Goal: Task Accomplishment & Management: Complete application form

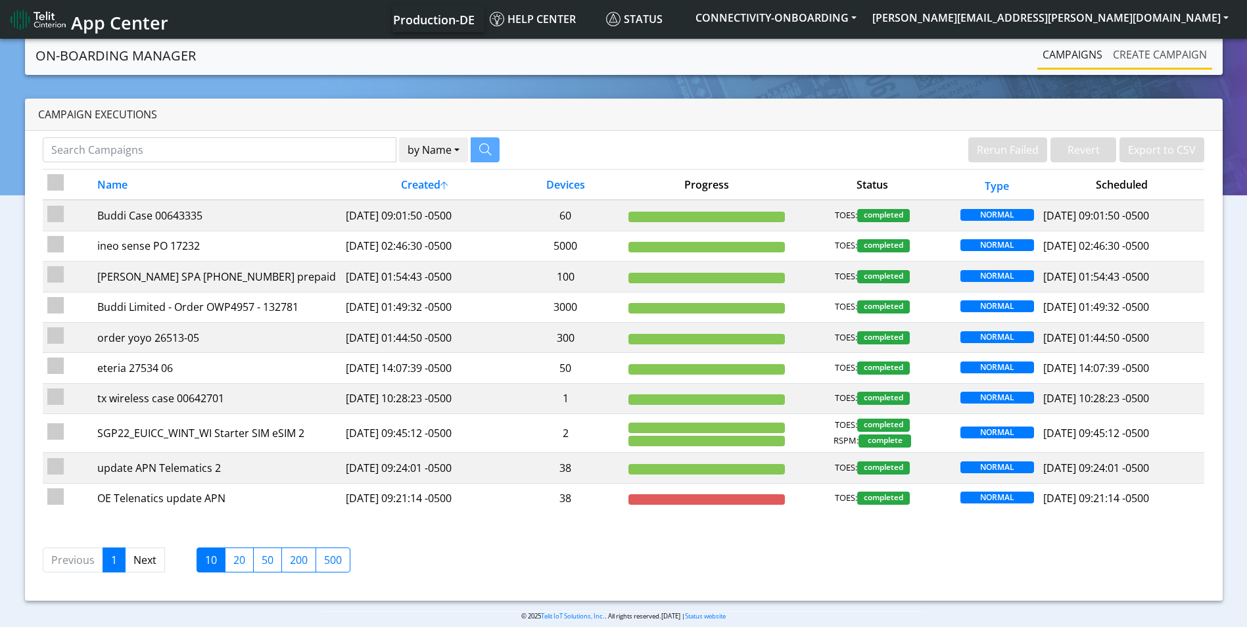
click at [1168, 58] on link "Create campaign" at bounding box center [1160, 54] width 105 height 26
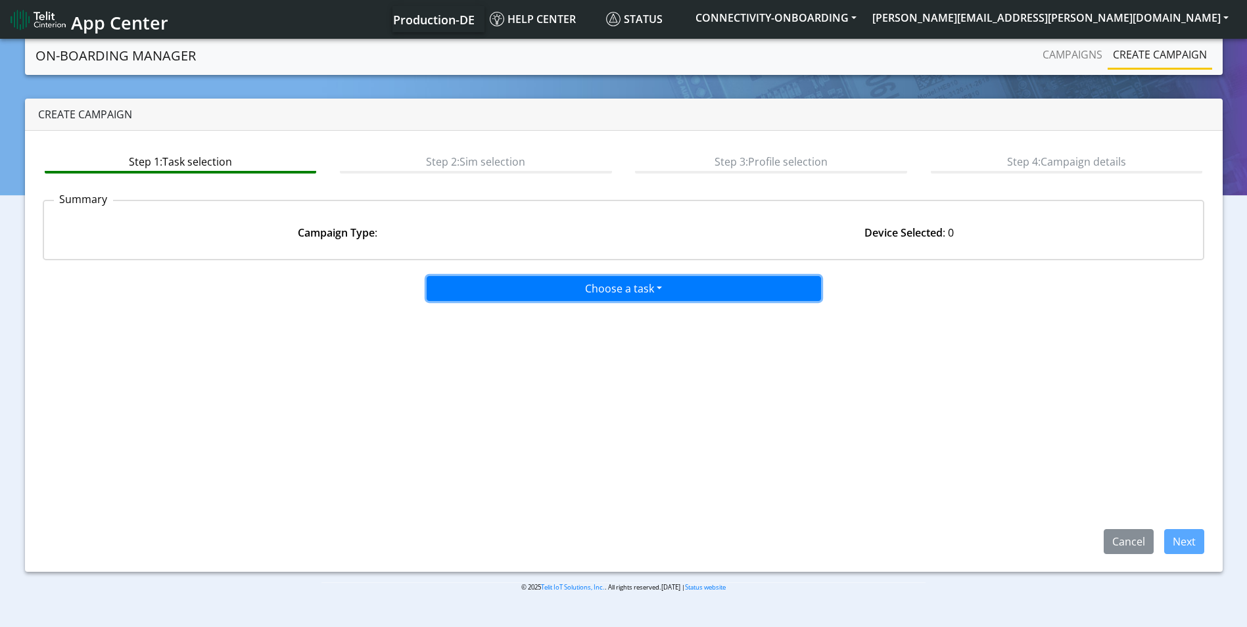
click at [532, 289] on button "Choose a task" at bounding box center [624, 288] width 394 height 25
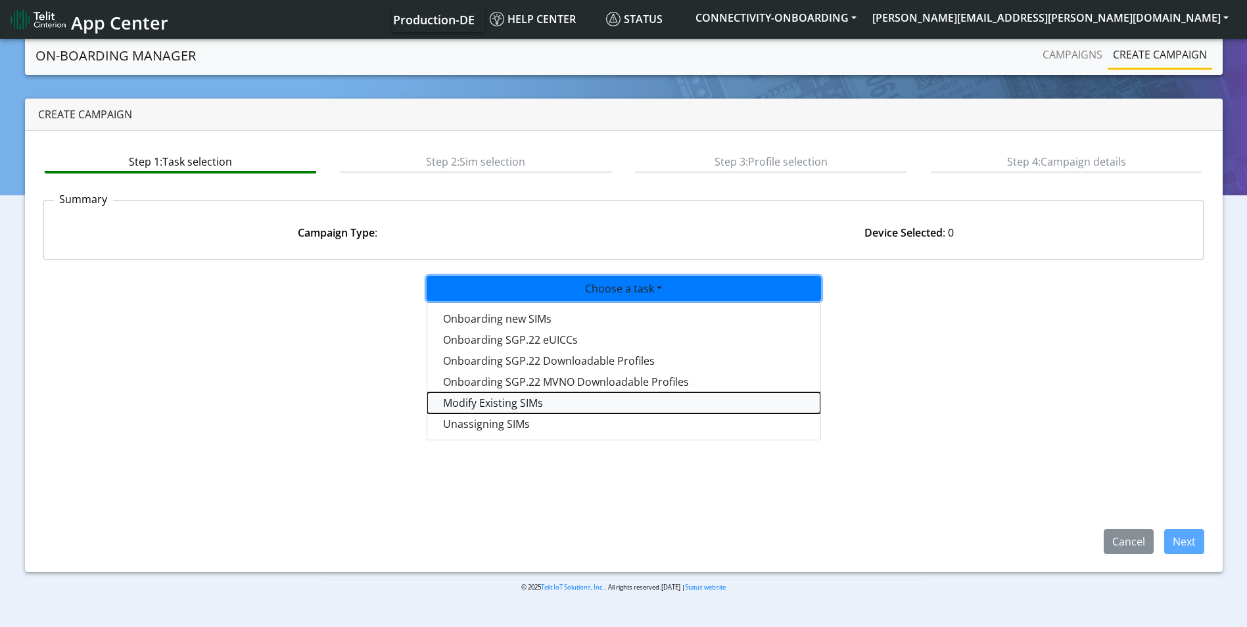
click at [515, 406] on taskiotp-dropdown "Modify Existing SIMs" at bounding box center [623, 402] width 393 height 21
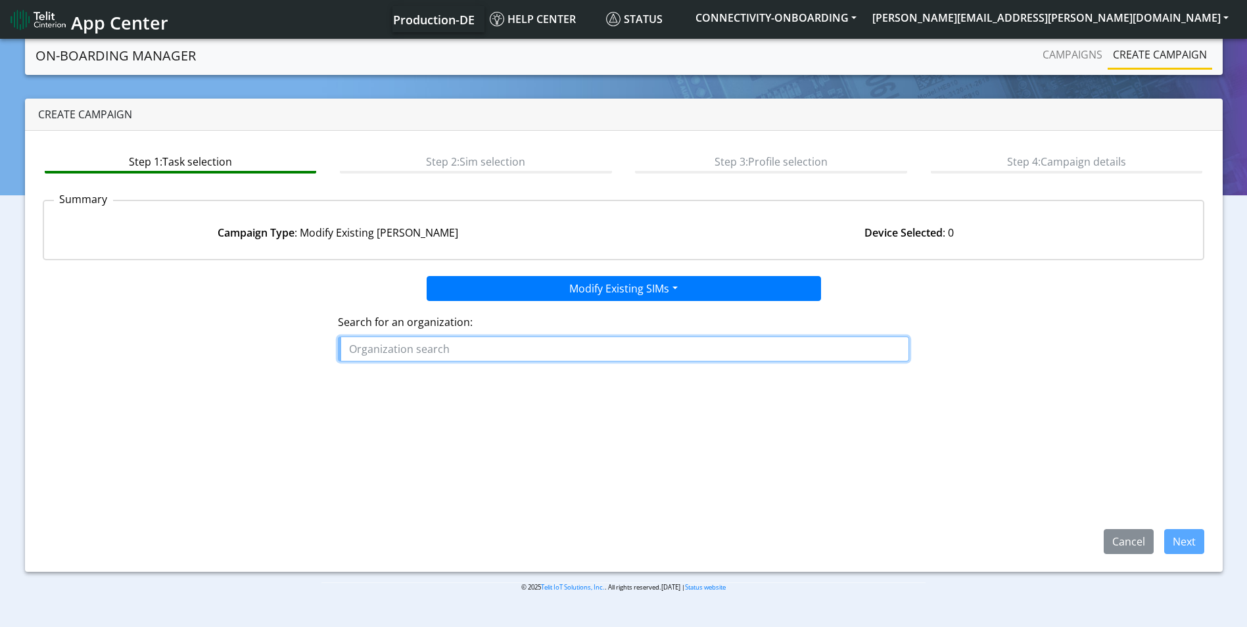
click at [448, 344] on input "text" at bounding box center [623, 349] width 571 height 25
click at [413, 381] on button "SIMHU IS" at bounding box center [391, 379] width 104 height 21
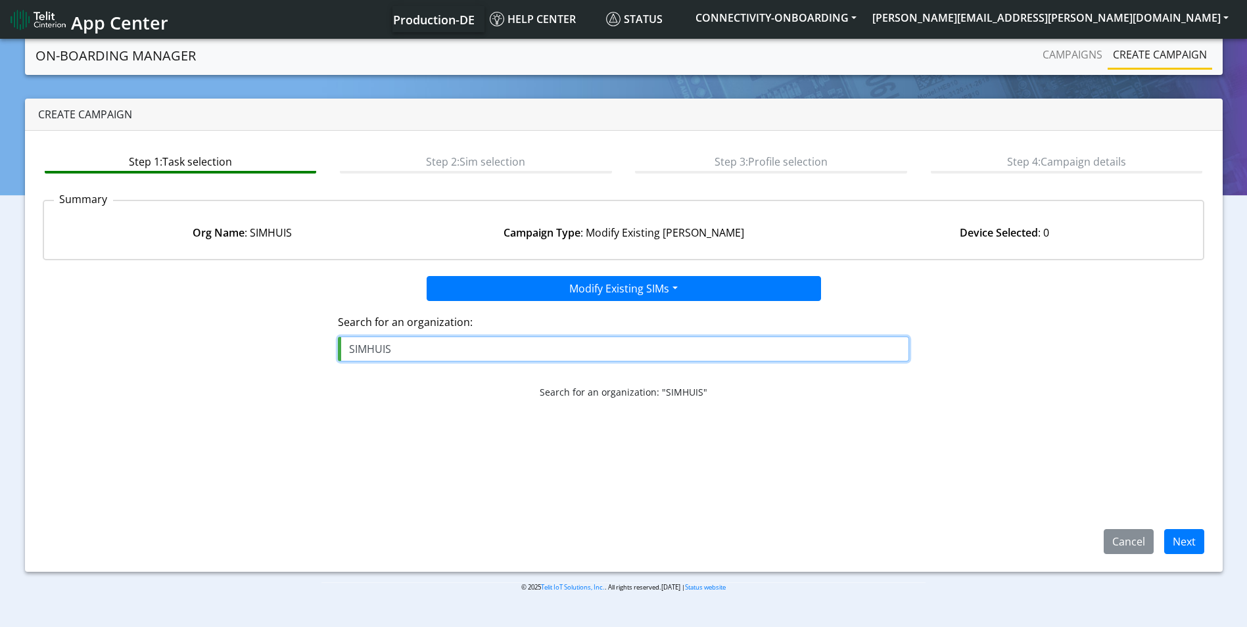
type input "SIMHUIS"
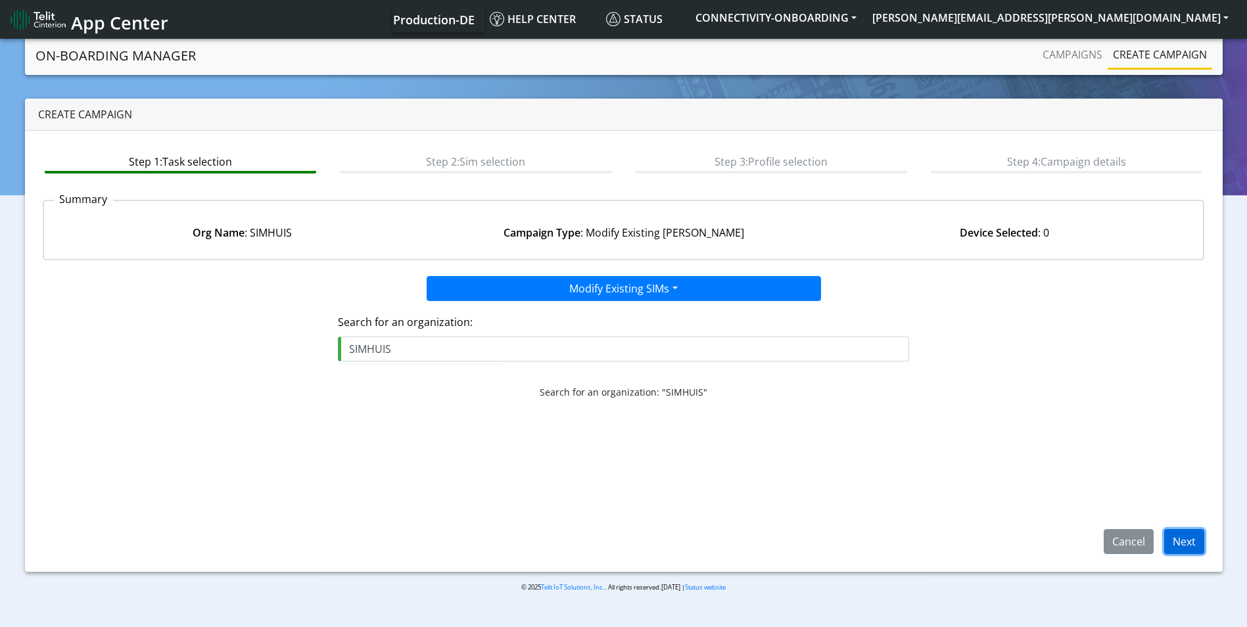
click at [1189, 536] on button "Next" at bounding box center [1184, 541] width 40 height 25
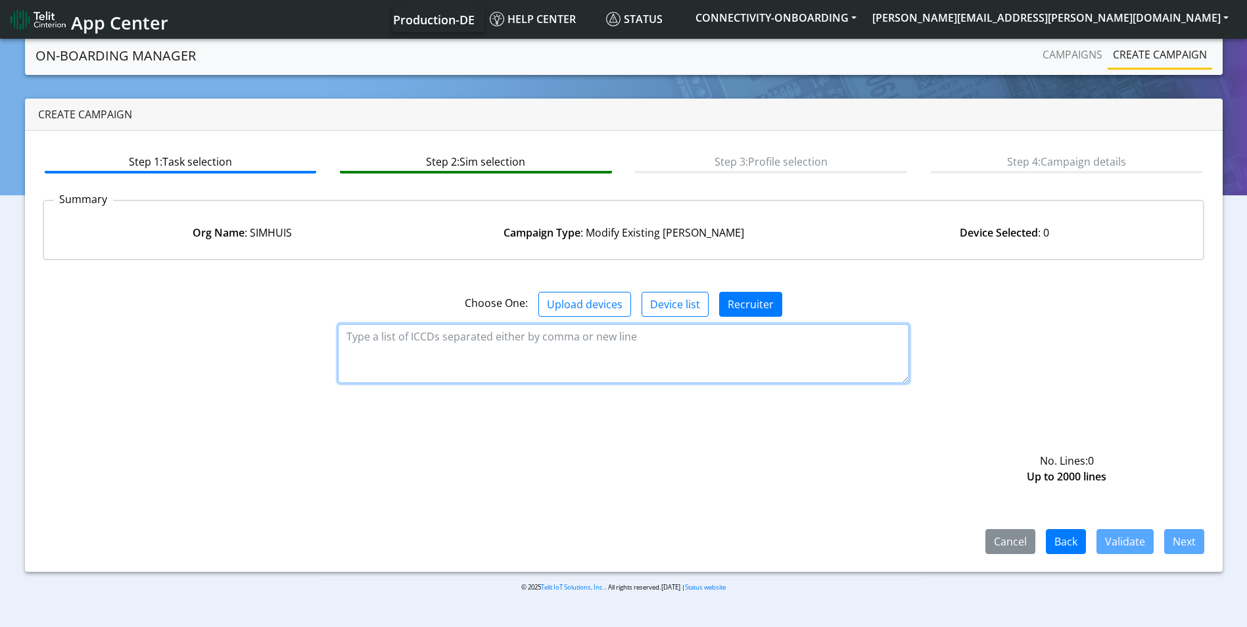
click at [383, 341] on textarea at bounding box center [623, 353] width 571 height 59
paste textarea "89358151000023849923 89358151000023849931 89358151000023849949 8935815100002384…"
type textarea "89358151000023849923 89358151000023849931 89358151000023849949 8935815100002384…"
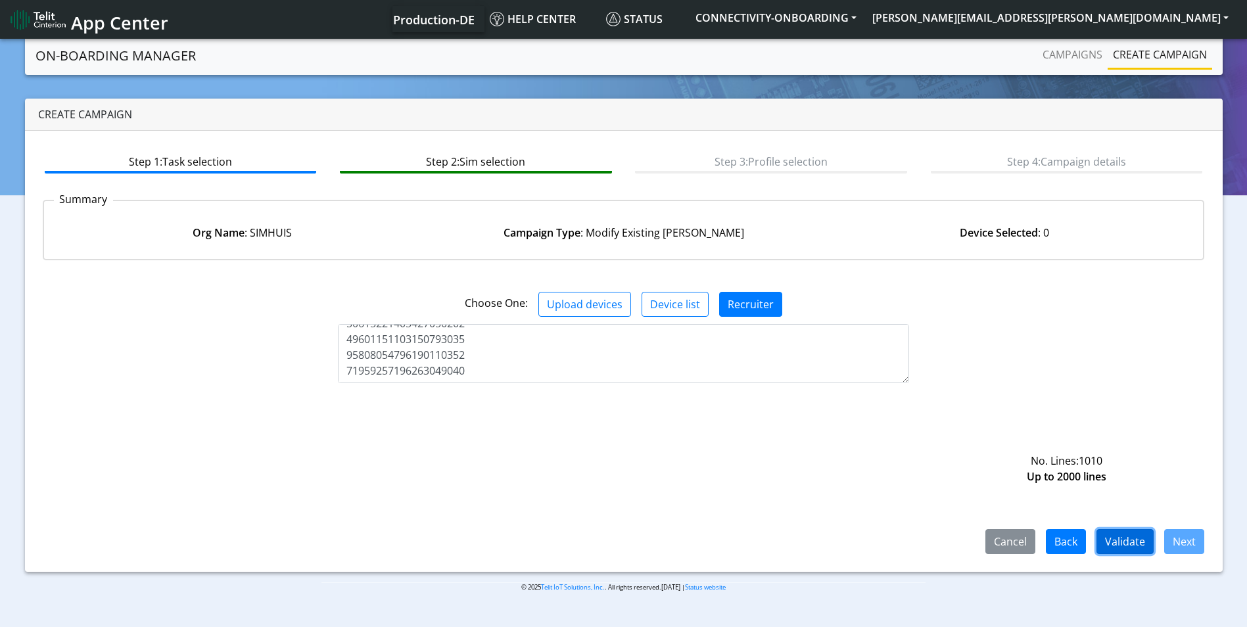
click at [1132, 543] on button "Validate" at bounding box center [1125, 541] width 57 height 25
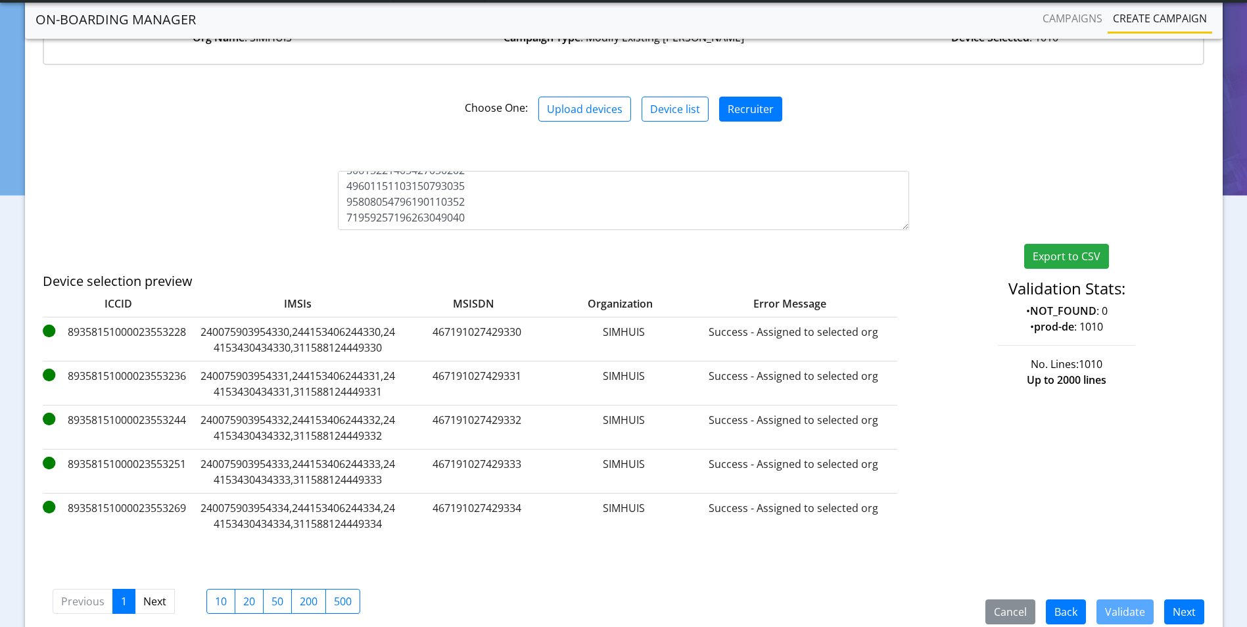
scroll to position [216, 0]
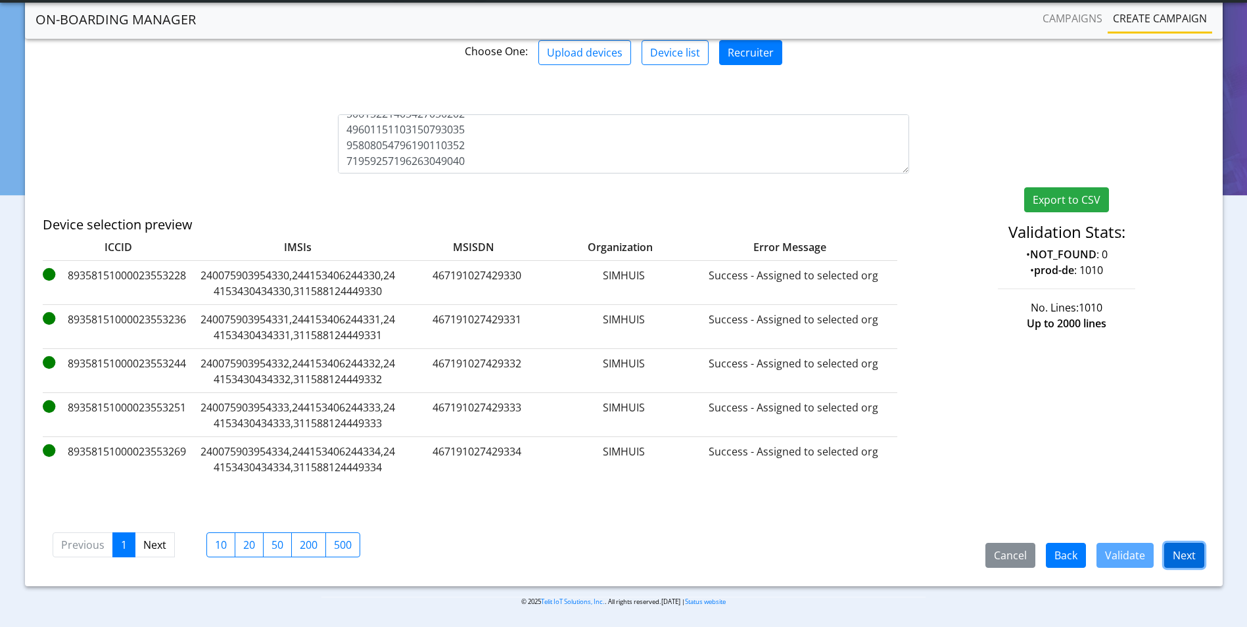
click at [1198, 556] on button "Next" at bounding box center [1184, 555] width 40 height 25
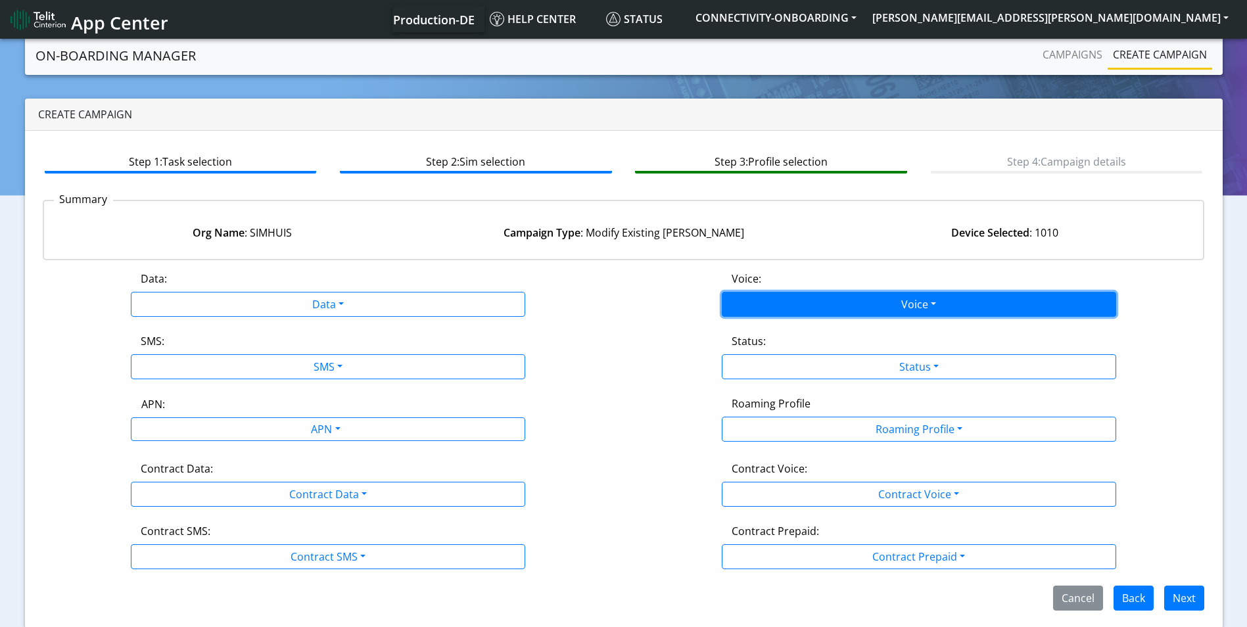
click at [792, 308] on button "Voice" at bounding box center [919, 304] width 394 height 25
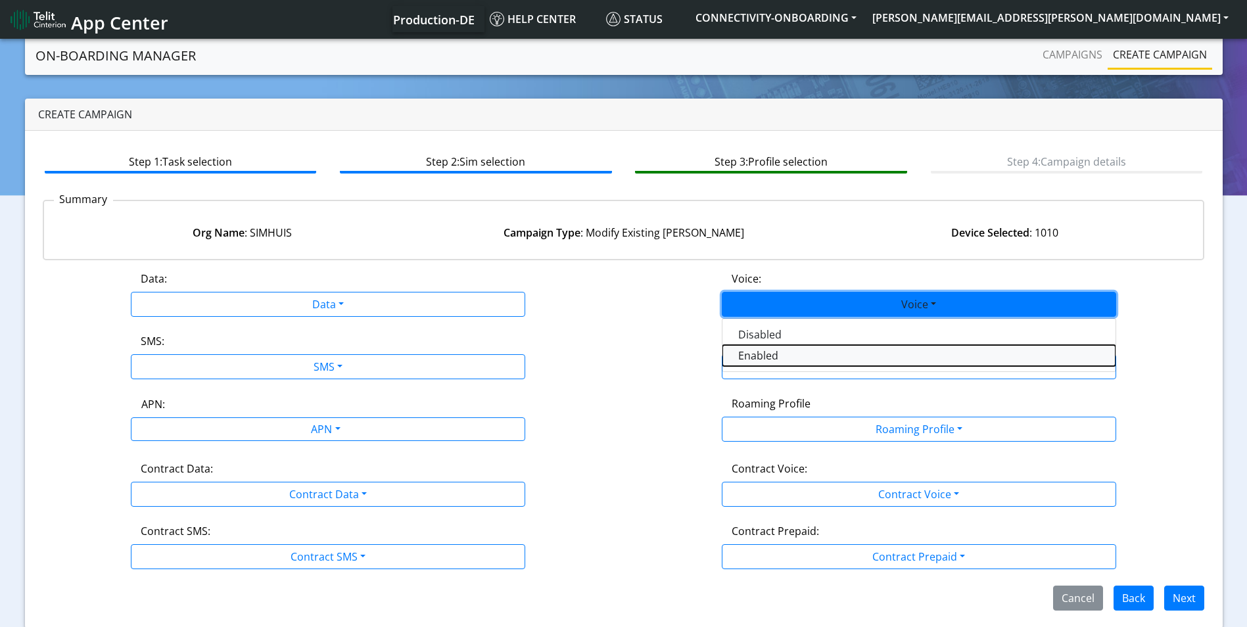
click at [775, 353] on button "Enabled" at bounding box center [919, 355] width 393 height 21
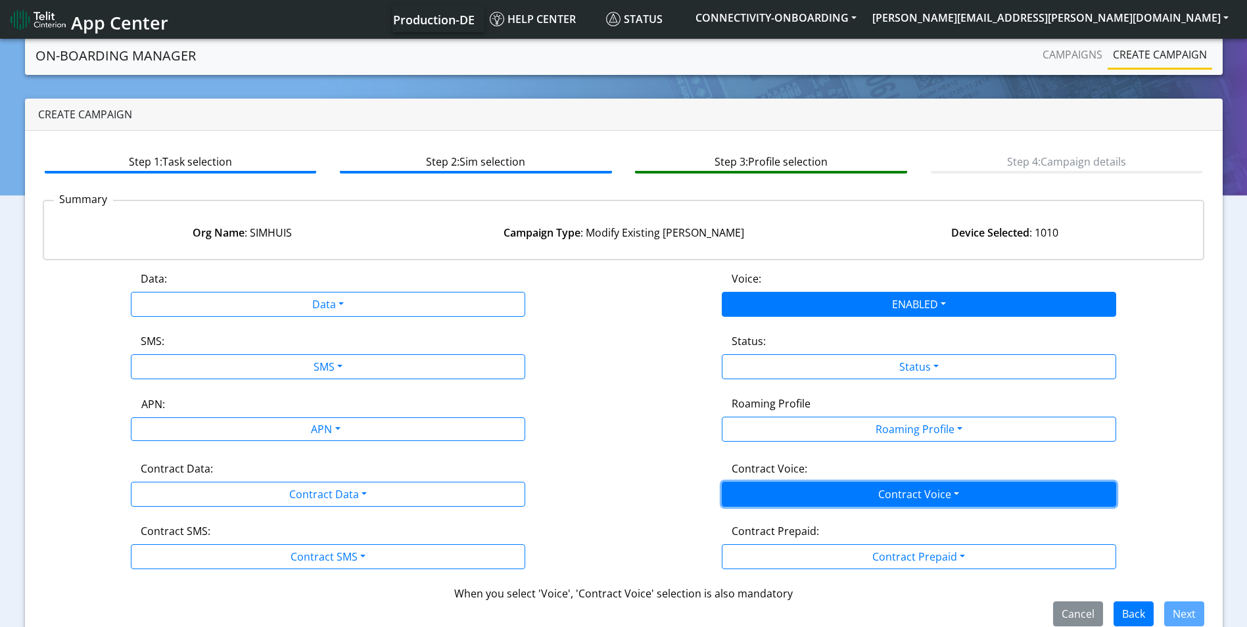
click at [770, 491] on button "Contract Voice" at bounding box center [919, 494] width 394 height 25
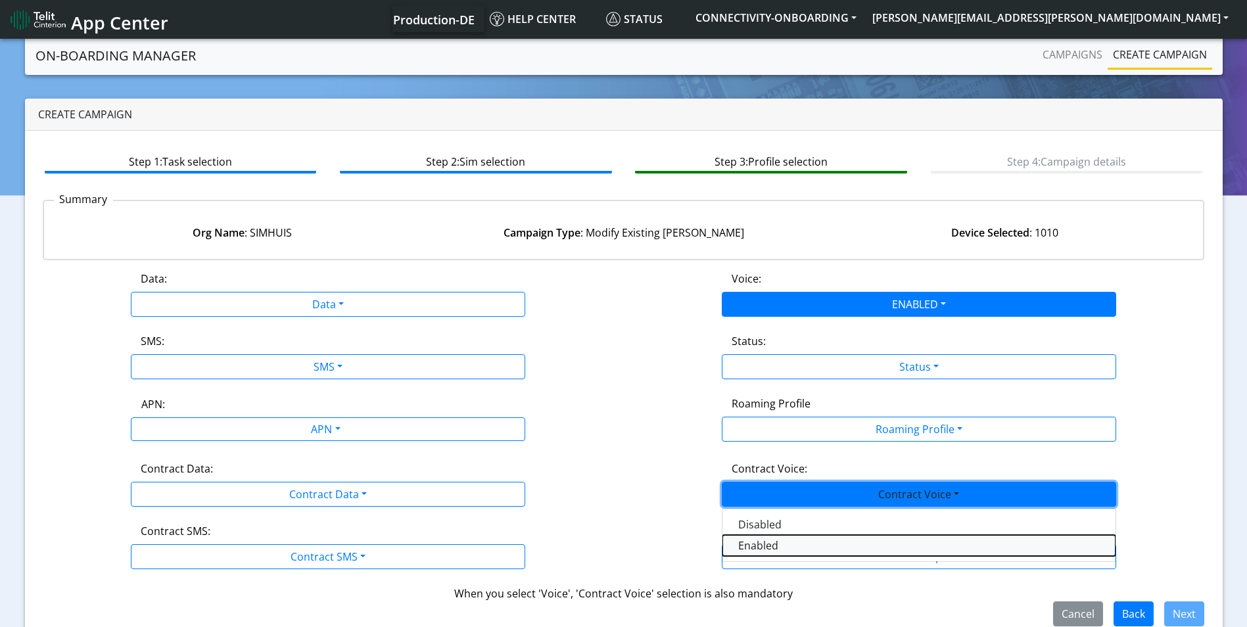
click at [763, 542] on Voiceenabled-dropdown "Enabled" at bounding box center [919, 545] width 393 height 21
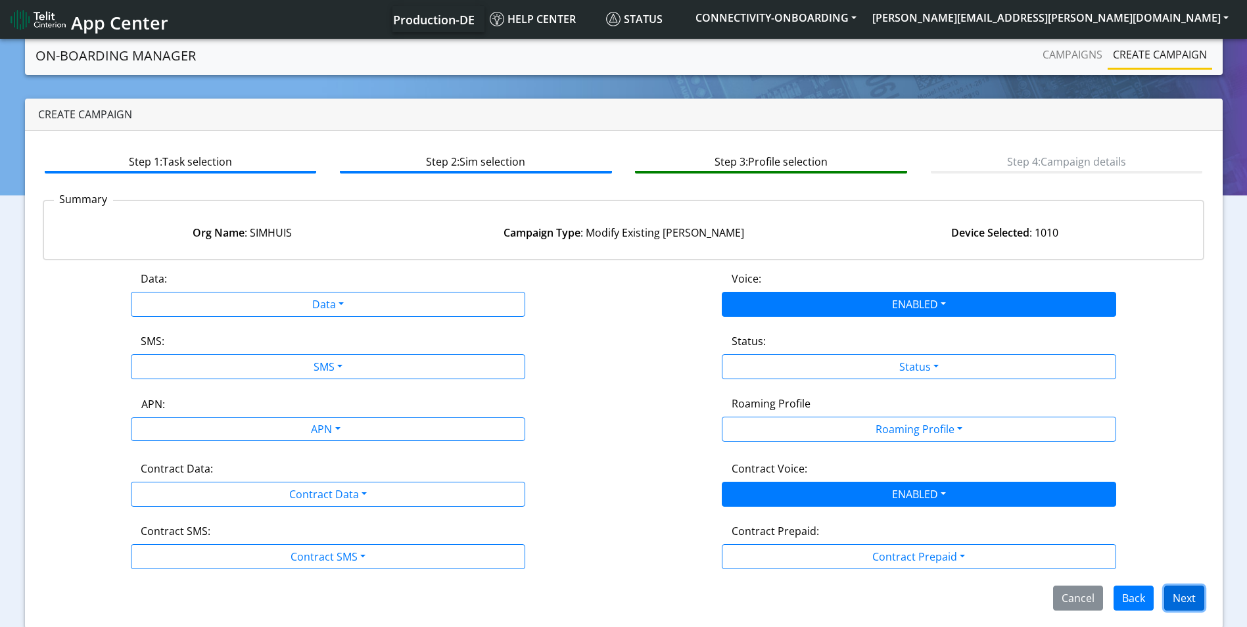
click at [1189, 598] on button "Next" at bounding box center [1184, 598] width 40 height 25
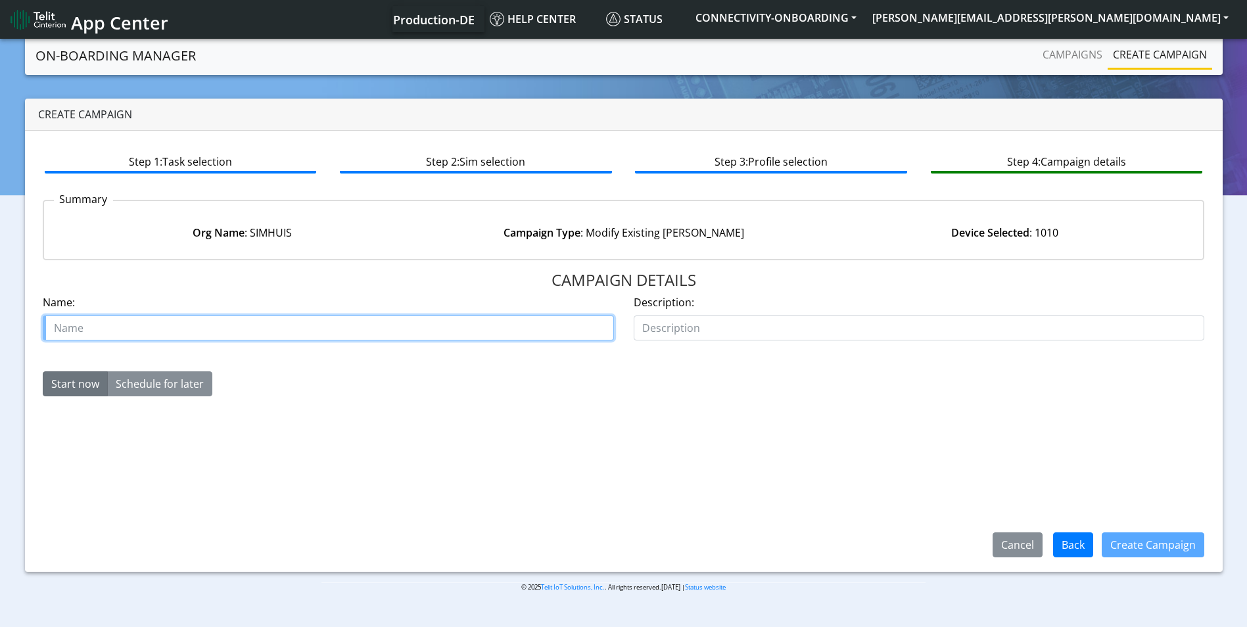
click at [152, 330] on input "text" at bounding box center [328, 328] width 571 height 25
type input "Simhuis Case 643604"
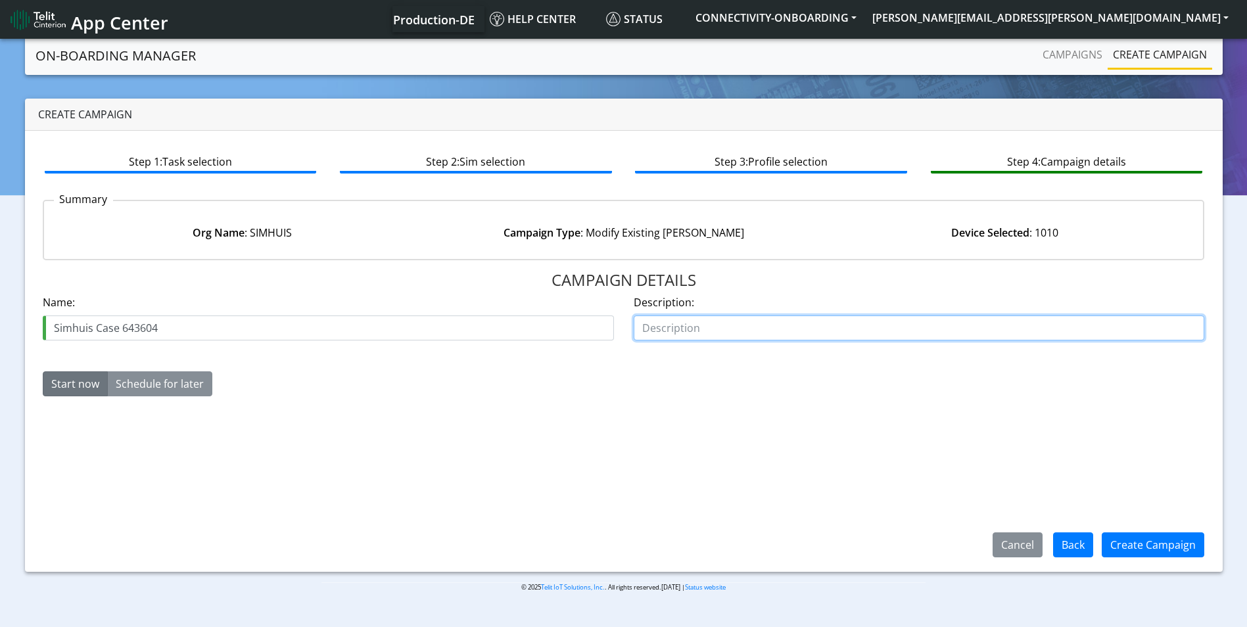
click at [679, 321] on input "text" at bounding box center [919, 328] width 571 height 25
type input "Enable Voice"
click at [1155, 548] on button "Create Campaign" at bounding box center [1153, 545] width 103 height 25
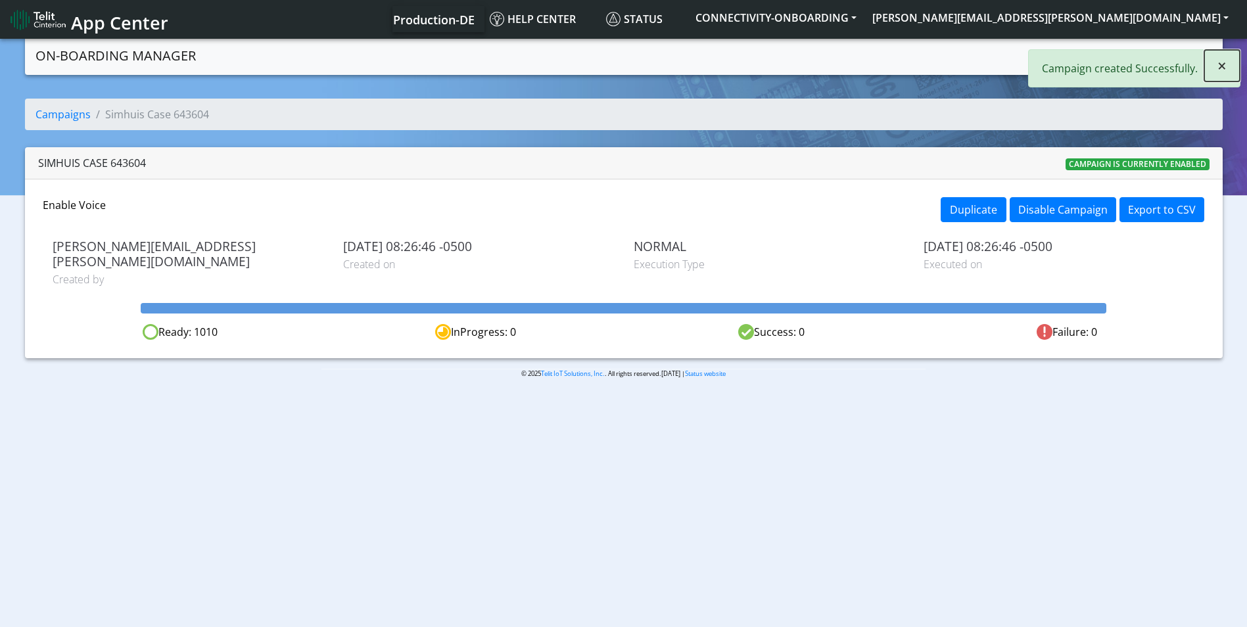
click at [1227, 60] on button "×" at bounding box center [1222, 66] width 36 height 32
click at [1070, 51] on link "Campaigns" at bounding box center [1072, 54] width 70 height 26
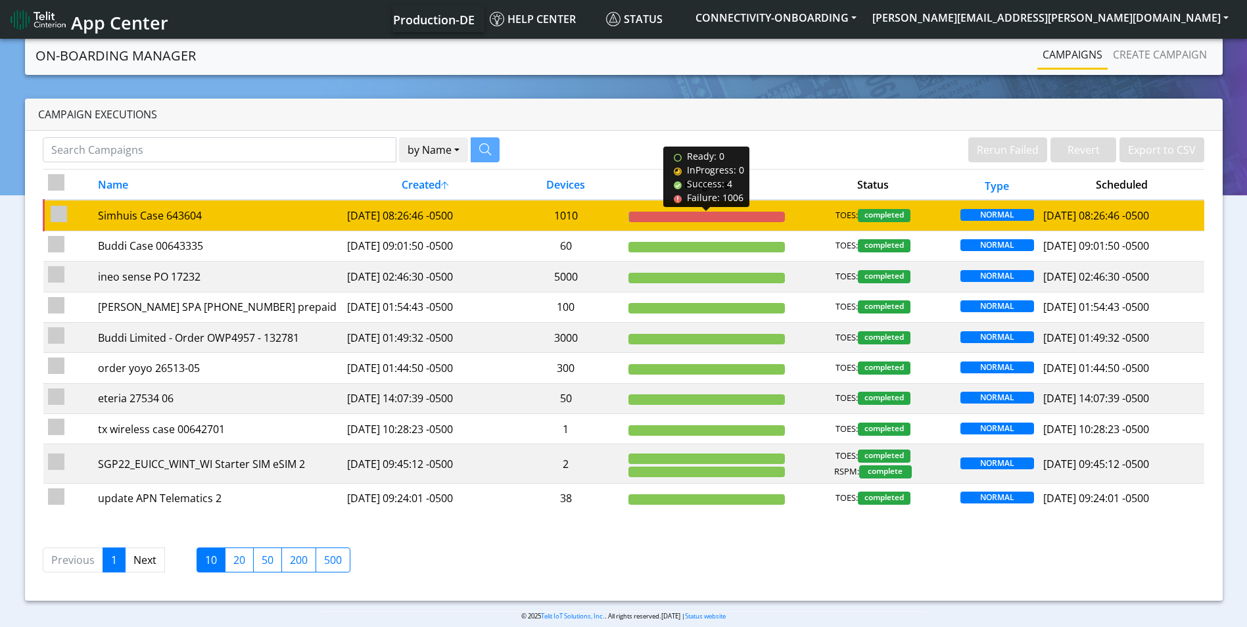
click at [641, 215] on div at bounding box center [707, 217] width 156 height 11
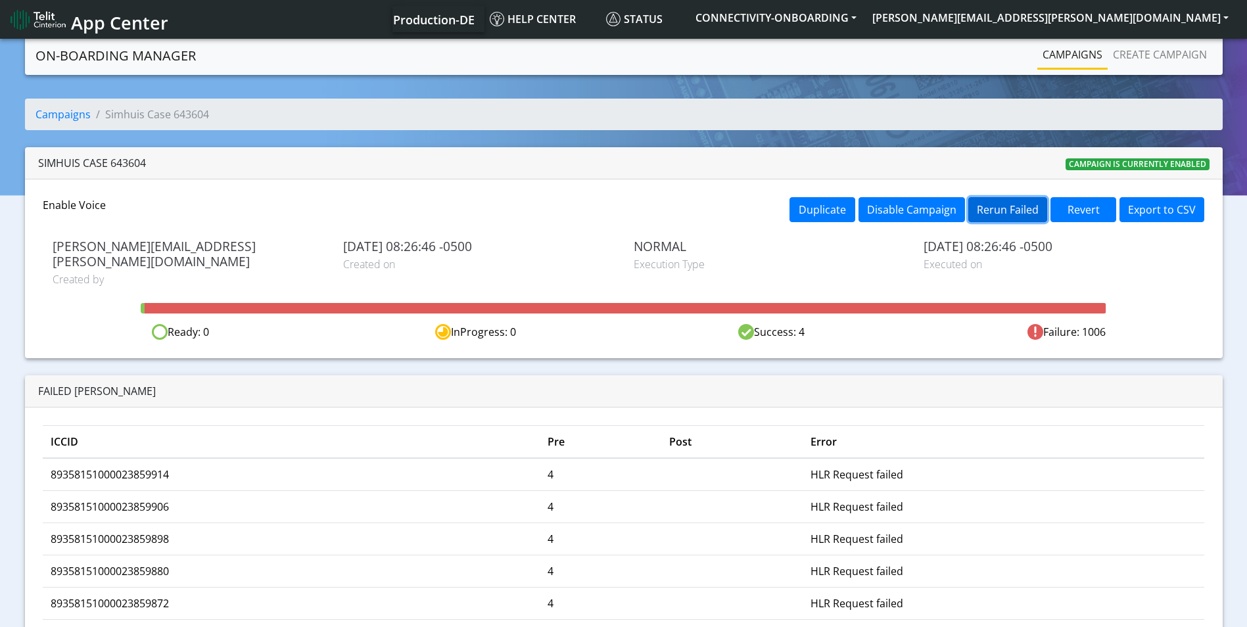
click at [1013, 212] on button "Rerun Failed" at bounding box center [1007, 209] width 79 height 25
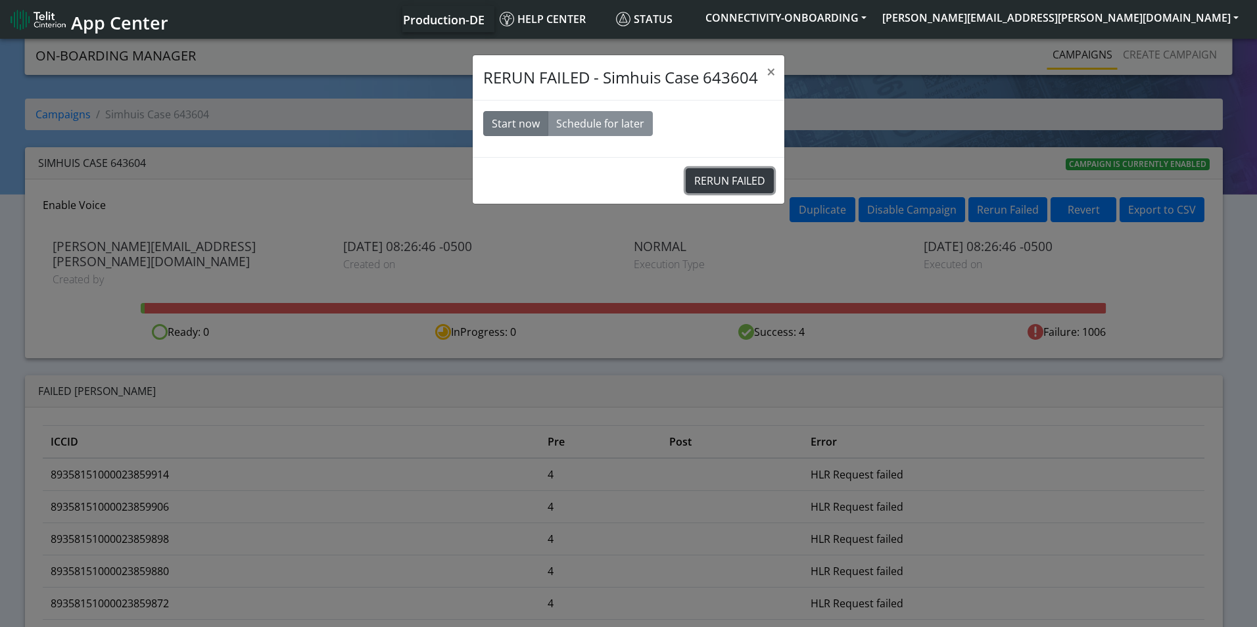
click at [711, 178] on button "RERUN FAILED" at bounding box center [730, 180] width 88 height 25
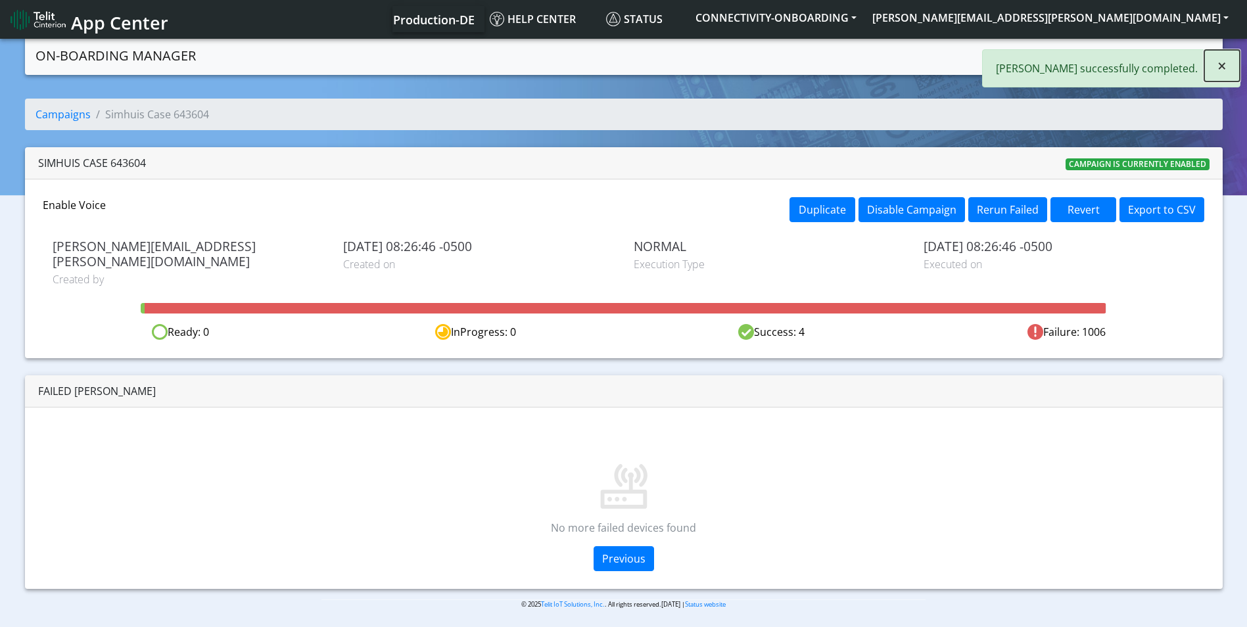
click at [1227, 64] on button "×" at bounding box center [1222, 66] width 36 height 32
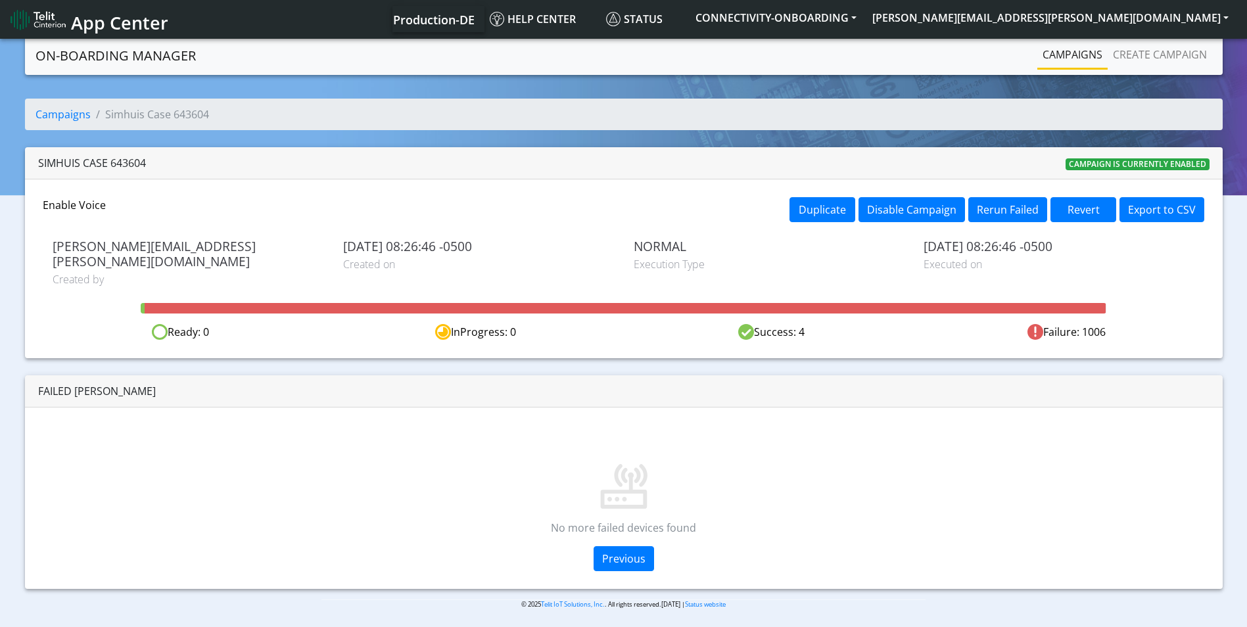
click at [1062, 59] on link "Campaigns" at bounding box center [1072, 54] width 70 height 26
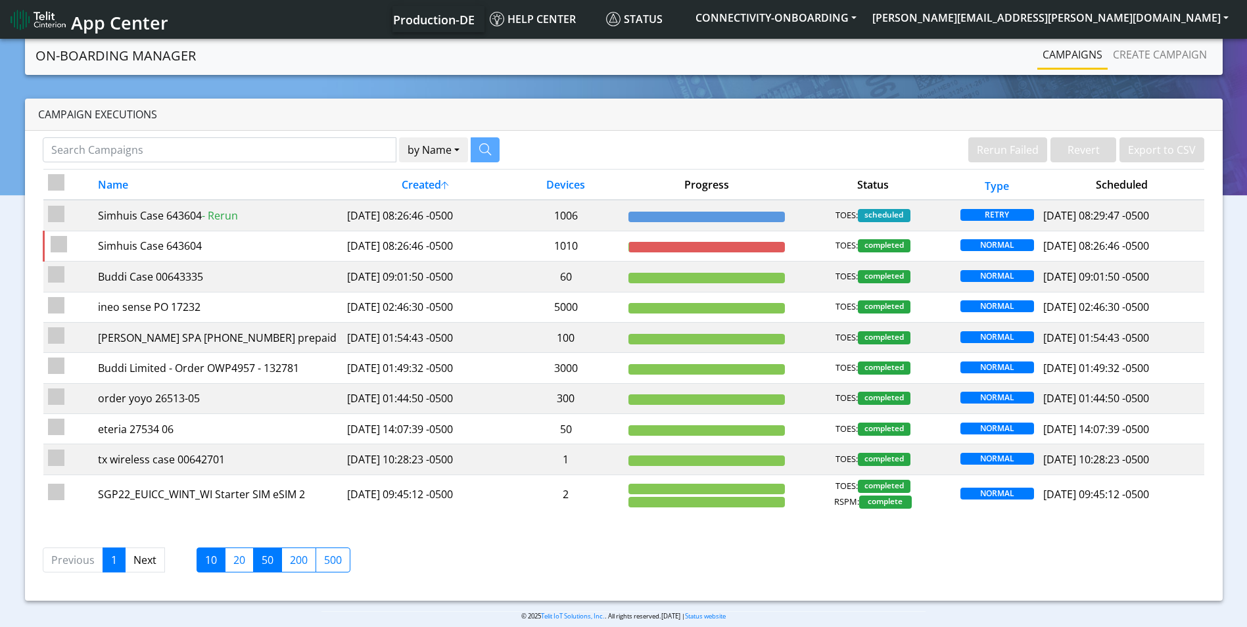
click at [263, 559] on label "50" at bounding box center [267, 560] width 29 height 25
click at [263, 559] on input "50" at bounding box center [266, 556] width 9 height 9
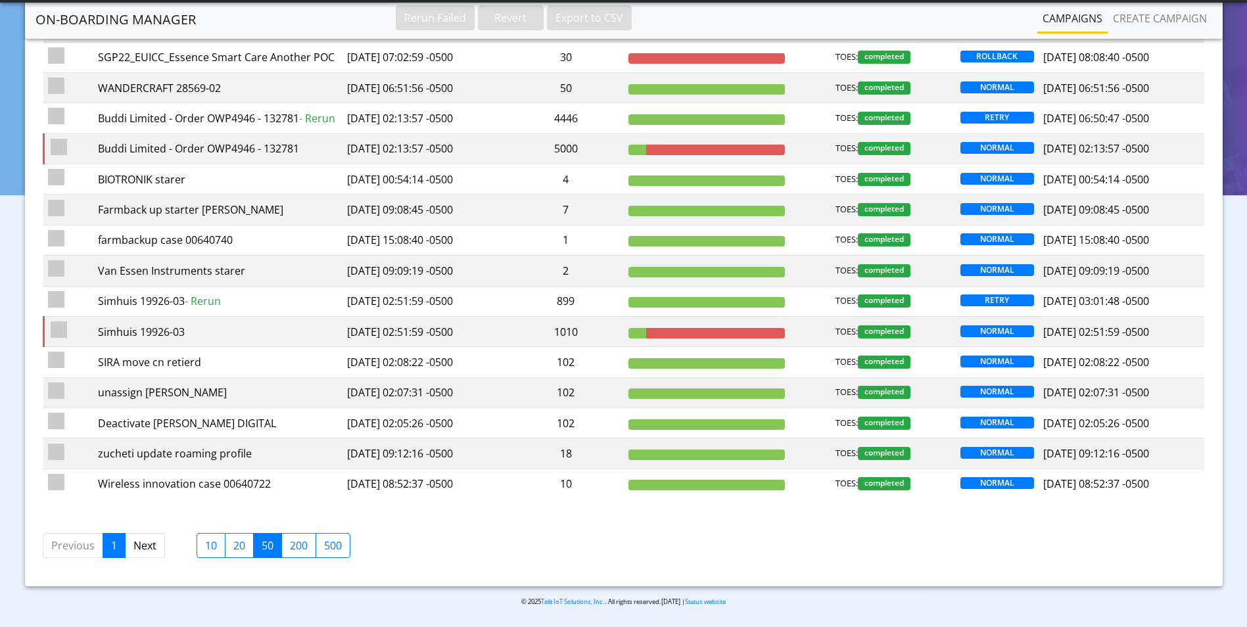
scroll to position [1233, 0]
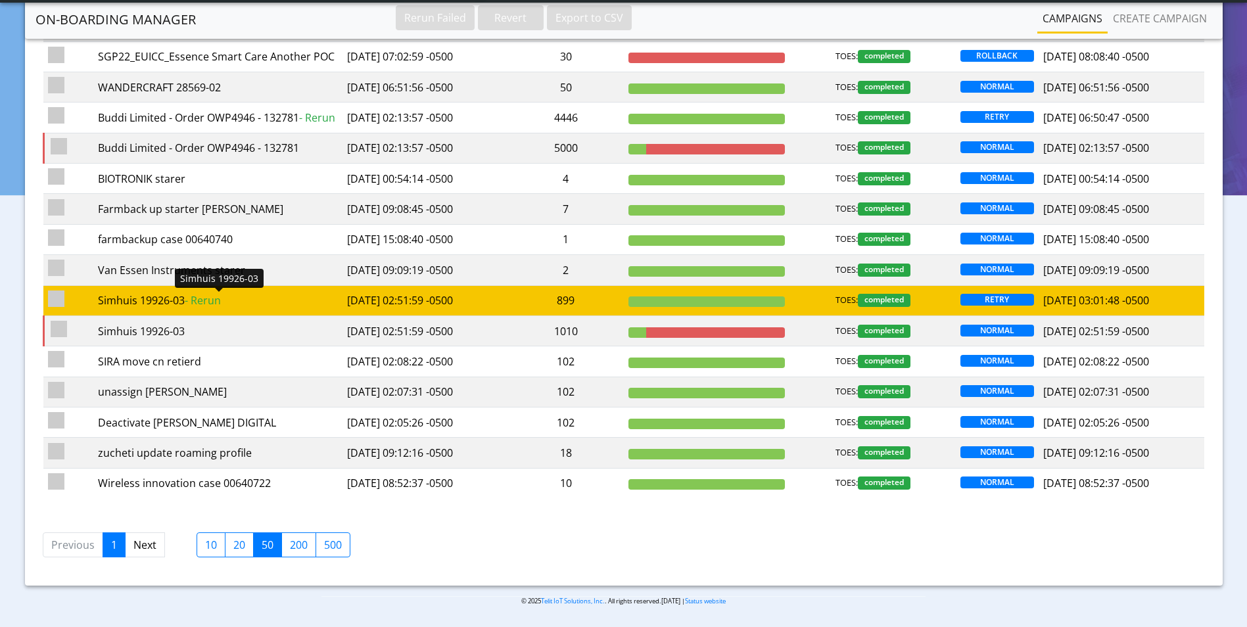
click at [147, 300] on div "Simhuis 19926-03 - Rerun" at bounding box center [217, 301] width 239 height 16
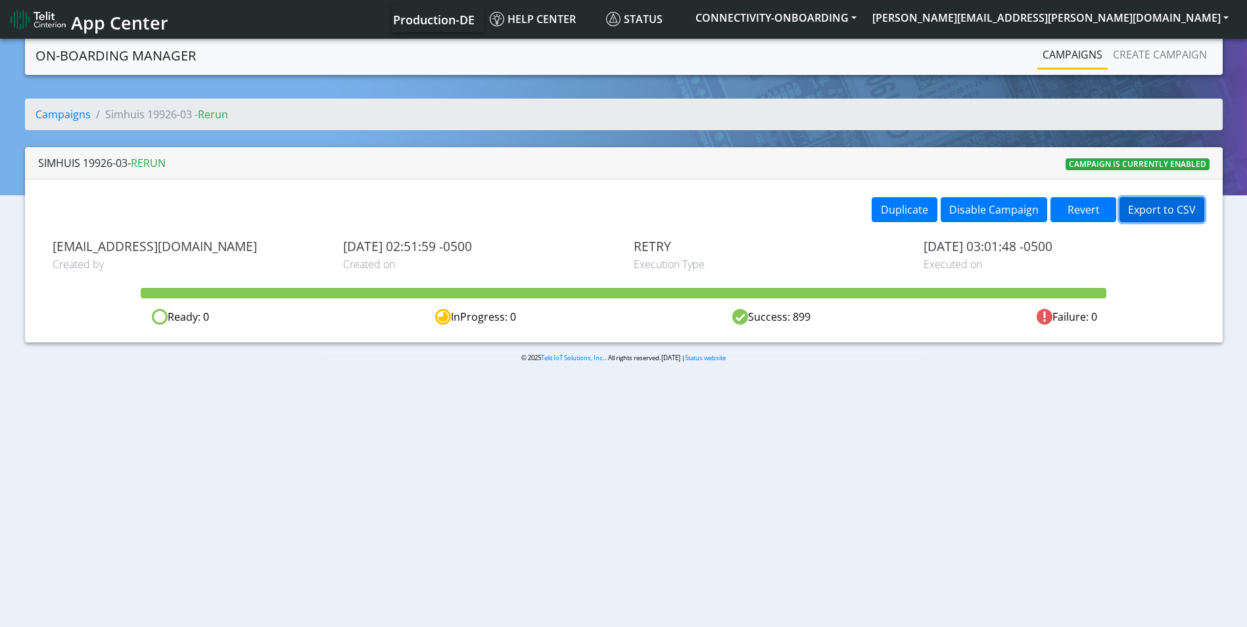
click at [1170, 209] on button "Export to CSV" at bounding box center [1162, 209] width 85 height 25
click at [448, 35] on nav "App Center Production-DE Help center Status CONNECTIVITY-ONBOARDING [PERSON_NAM…" at bounding box center [623, 19] width 1247 height 39
click at [1066, 55] on link "Campaigns" at bounding box center [1072, 54] width 70 height 26
